Goal: Find specific page/section: Find specific page/section

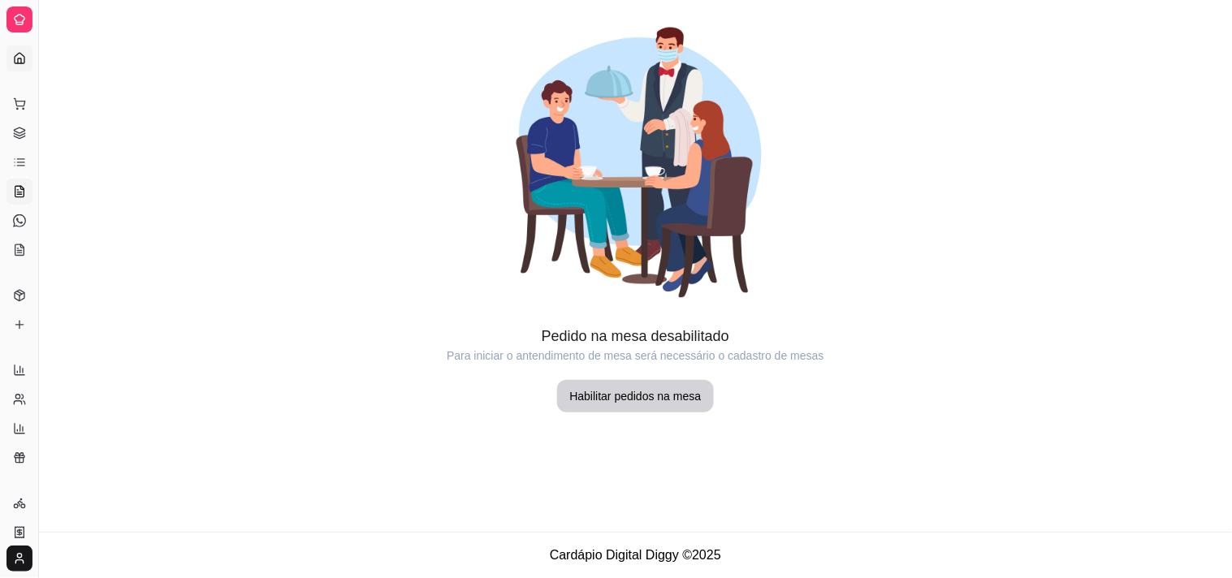
click at [17, 57] on icon at bounding box center [19, 58] width 13 height 13
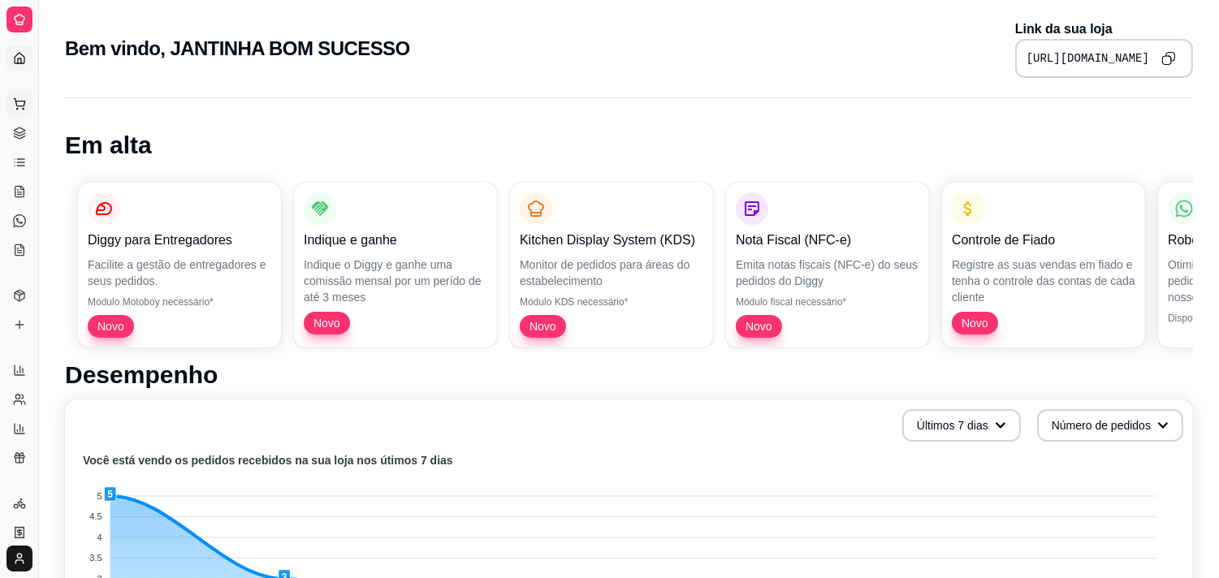
click at [19, 103] on icon at bounding box center [19, 103] width 13 height 13
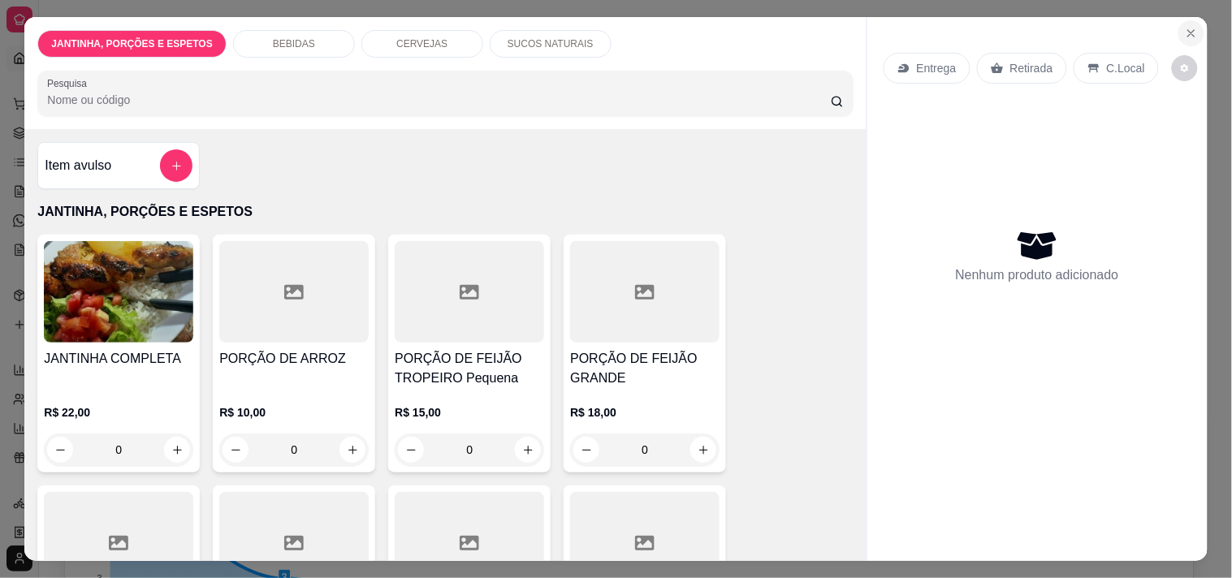
click at [1188, 30] on icon "Close" at bounding box center [1191, 33] width 6 height 6
